Goal: Entertainment & Leisure: Browse casually

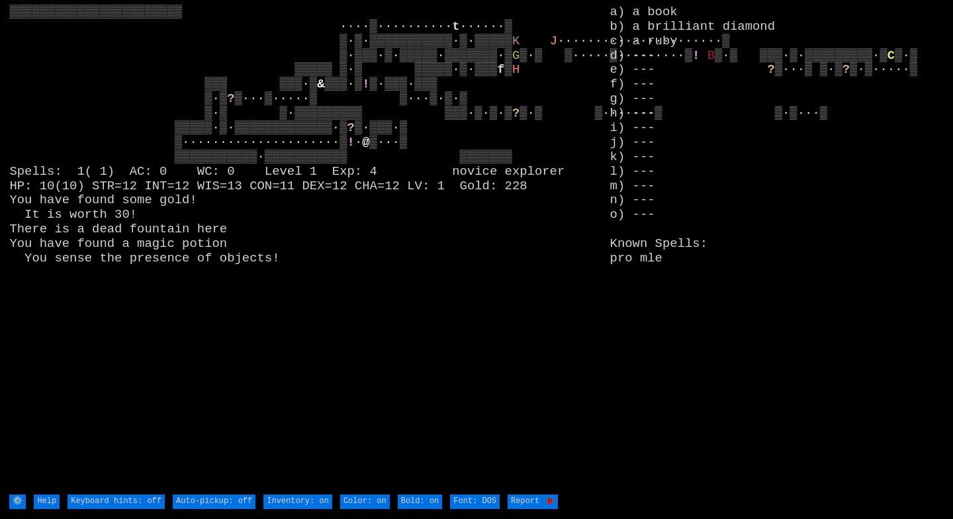
click at [538, 264] on larn "▒▒▒▒▒▒▒▒▒▒▒▒▒▒▒▒▒▒▒▒▒▒▒ ····▒·········· t ······▒ ▒·▒·▒▒▒▒▒▒▒▒▒▒▒·▒·▒▒▒▒▒ K J ·…" at bounding box center [309, 249] width 600 height 488
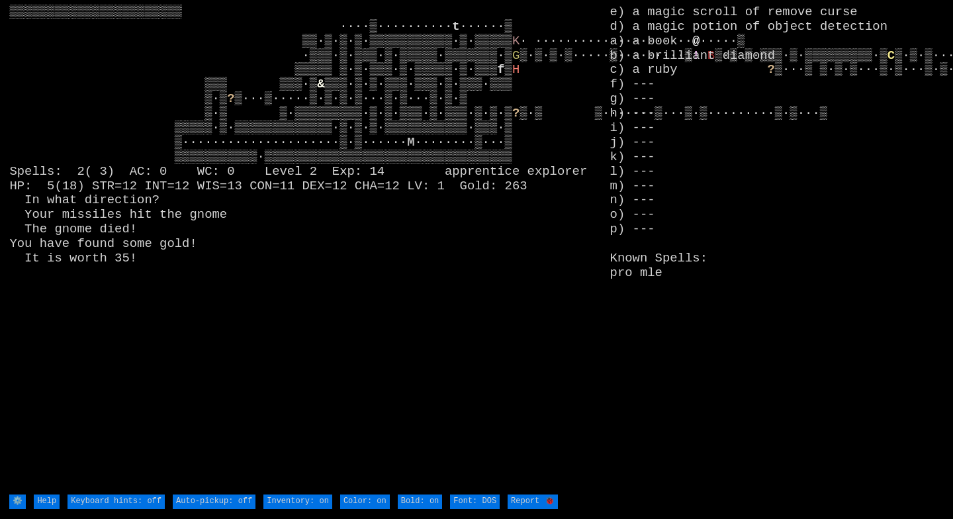
click at [593, 259] on larn "▒▒▒▒▒▒▒▒▒▒▒▒▒▒▒▒▒▒▒▒▒▒▒ ····▒·········· t ······▒ ▒▒·▒·▒·▒·▒▒▒▒▒▒▒▒▒▒▒·▒·▒▒▒▒▒ …" at bounding box center [309, 249] width 600 height 488
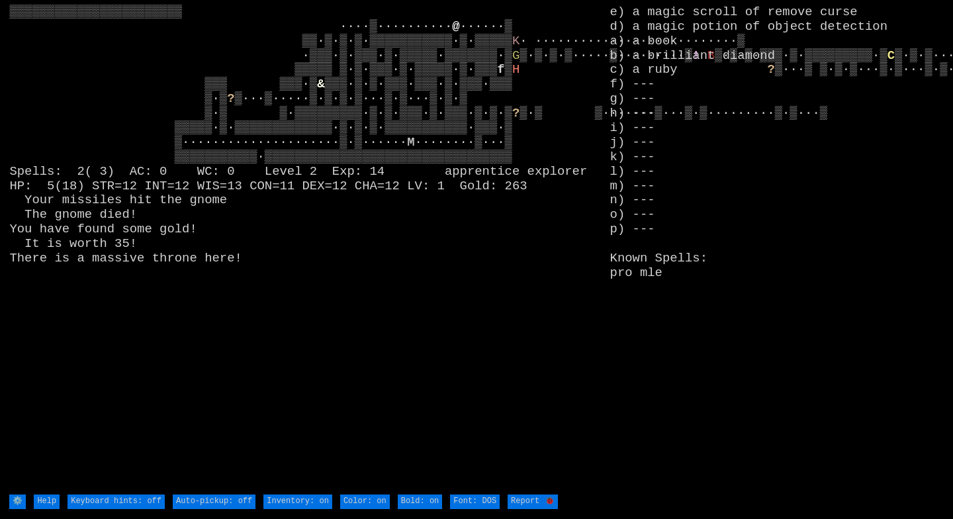
click at [593, 259] on larn "▒▒▒▒▒▒▒▒▒▒▒▒▒▒▒▒▒▒▒▒▒▒▒ ····▒·········· @ ······▒ ▒▒·▒·▒·▒·▒▒▒▒▒▒▒▒▒▒▒·▒·▒▒▒▒▒ …" at bounding box center [309, 249] width 600 height 488
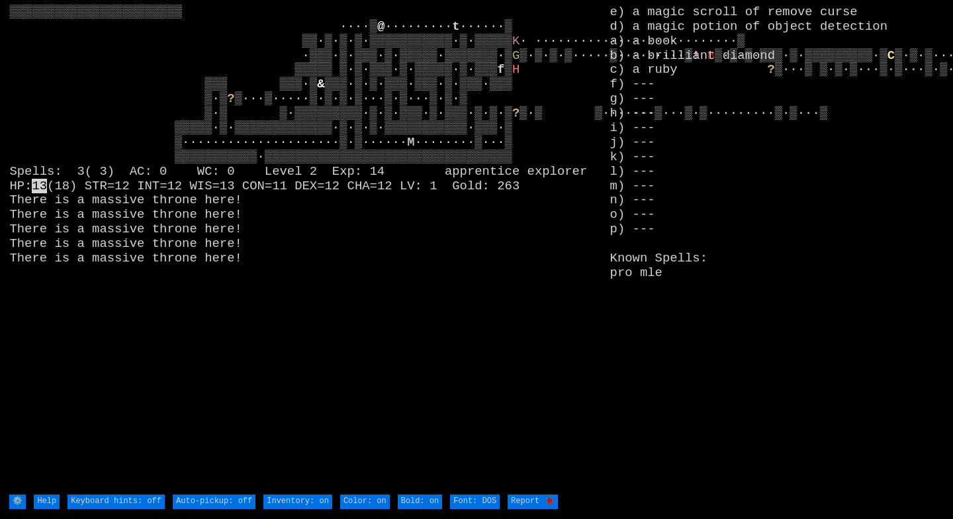
click at [593, 259] on larn "▒▒▒▒▒▒▒▒▒▒▒▒▒▒▒▒▒▒▒▒▒▒▒ ····▒ @ ········· t ······▒ ▒▒·▒·▒·▒·▒▒▒▒▒▒▒▒▒▒▒·▒·▒▒▒▒…" at bounding box center [309, 249] width 600 height 488
